Goal: Information Seeking & Learning: Learn about a topic

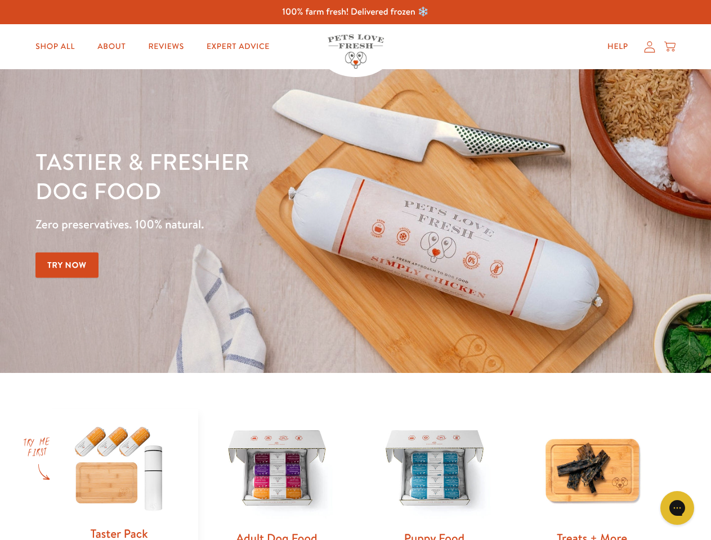
click at [355, 270] on div "Tastier & fresher dog food Zero preservatives. 100% natural. Try Now" at bounding box center [248, 221] width 427 height 149
click at [677, 508] on icon "Gorgias live chat" at bounding box center [676, 508] width 11 height 11
